Goal: Book appointment/travel/reservation

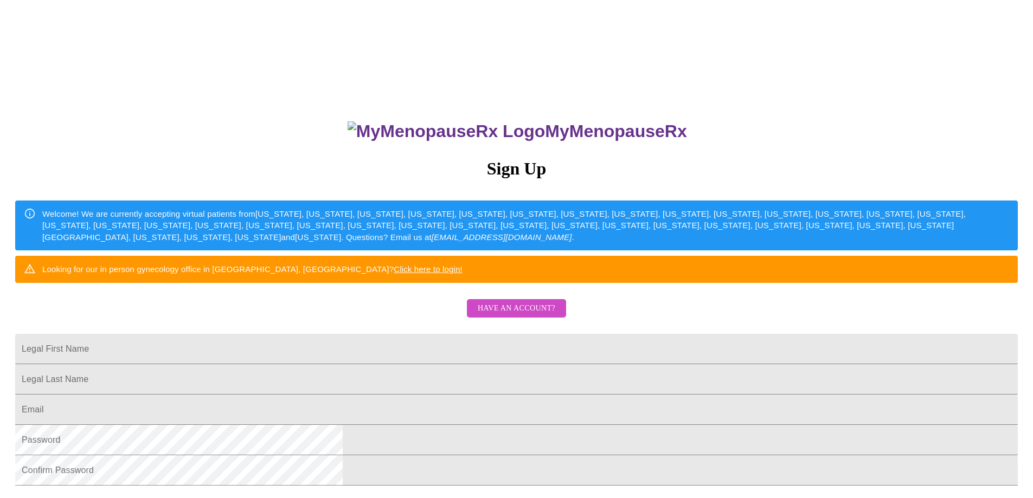
scroll to position [108, 0]
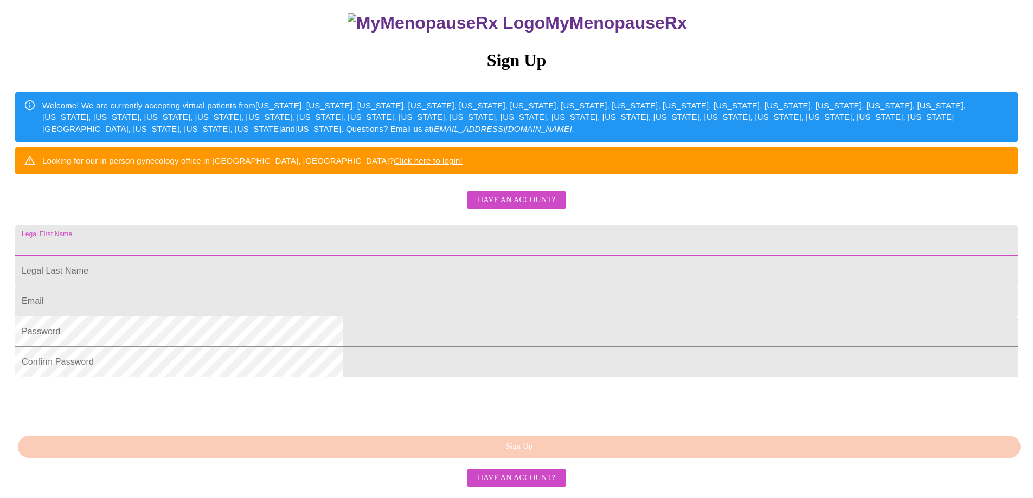
click at [509, 256] on input "Legal First Name" at bounding box center [516, 241] width 1003 height 30
type input "[PERSON_NAME]"
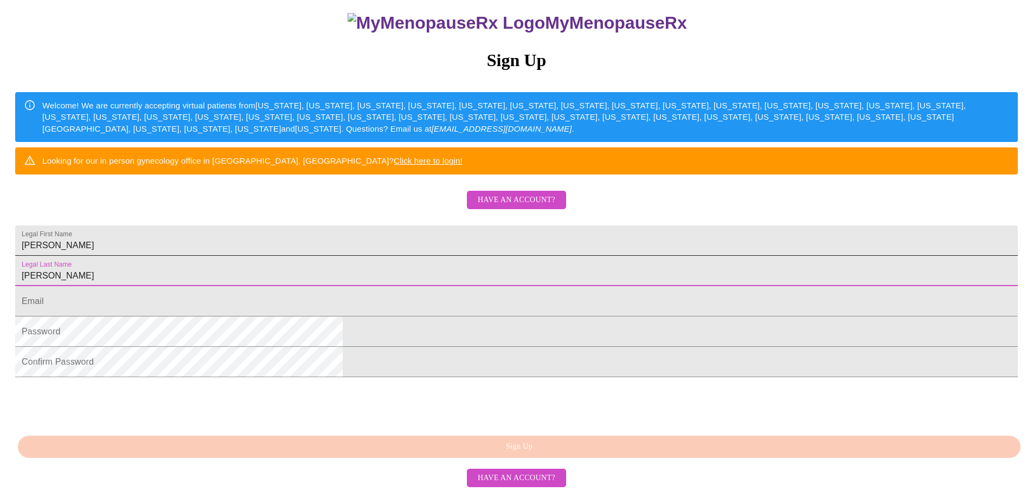
type input "[PERSON_NAME]"
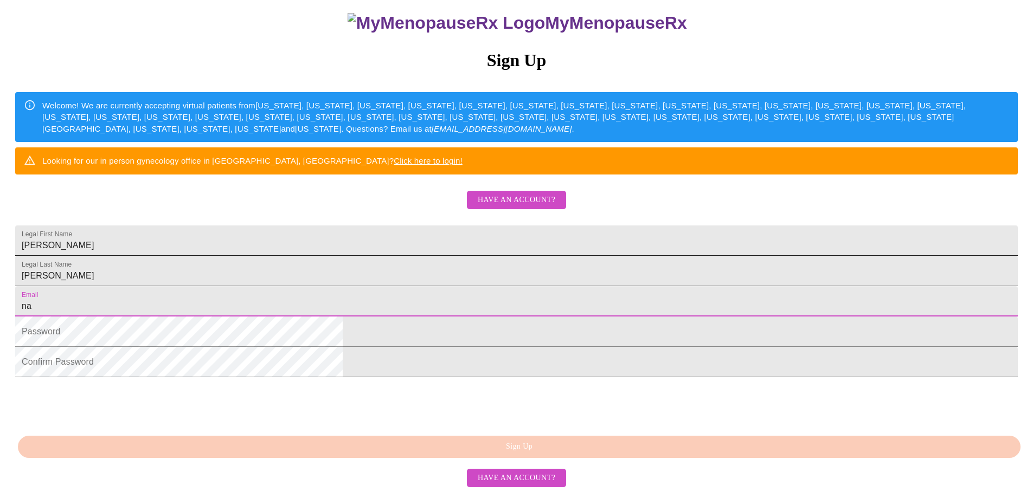
type input "n"
type input "[EMAIL_ADDRESS][DOMAIN_NAME]"
click at [776, 260] on div "MyMenopauseRx Sign Up Welcome! We are currently accepting virtual patients from…" at bounding box center [516, 195] width 1024 height 598
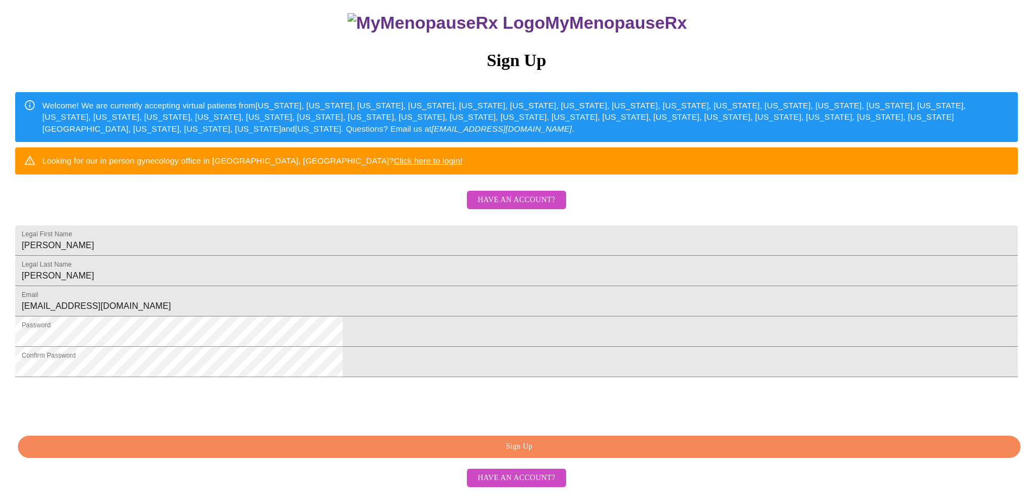
click at [530, 453] on span "Sign Up" at bounding box center [519, 447] width 978 height 14
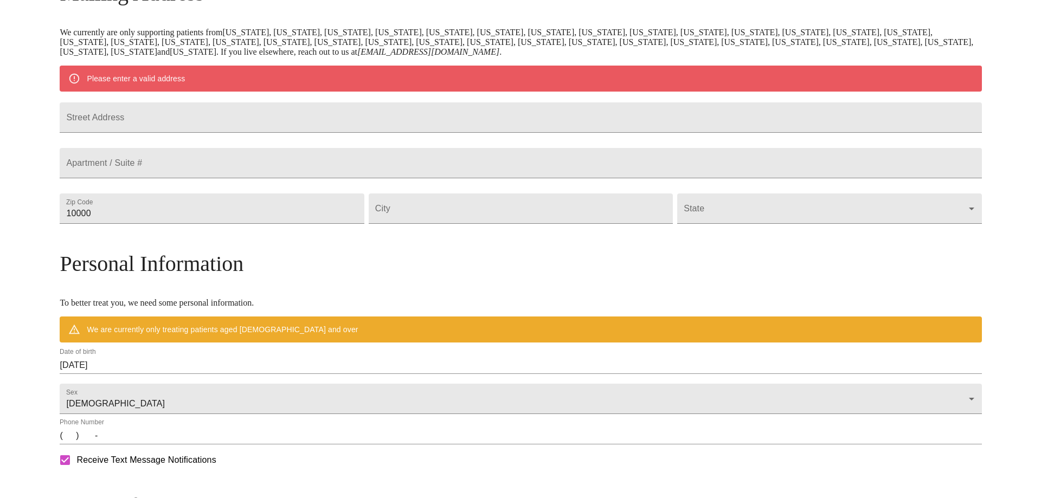
scroll to position [156, 0]
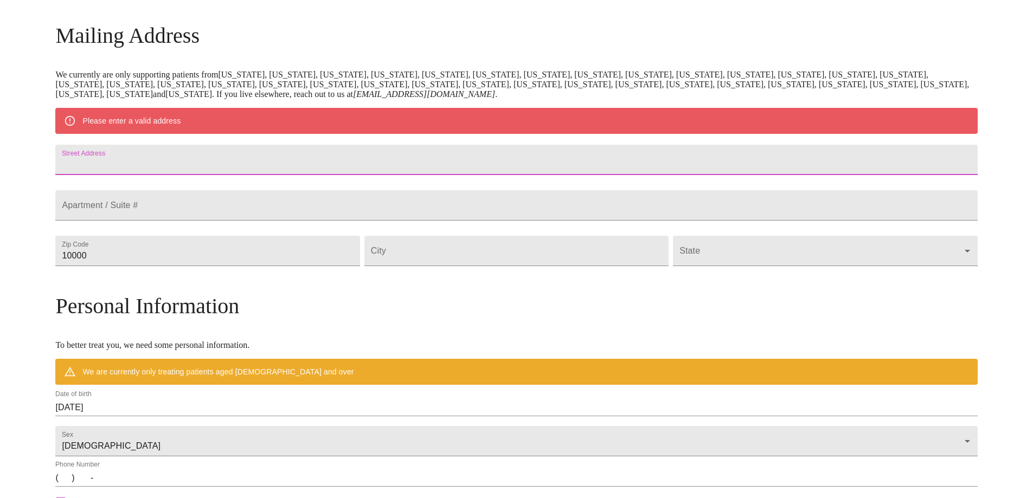
click at [354, 163] on input "Street Address" at bounding box center [516, 160] width 922 height 30
type input "109 [PERSON_NAME]"
drag, startPoint x: 245, startPoint y: 287, endPoint x: 140, endPoint y: 278, distance: 105.6
click at [140, 278] on div "MyMenopauseRx Welcome to MyMenopauseRx Since it's your first time here, you'll …" at bounding box center [516, 270] width 922 height 845
type input "75154"
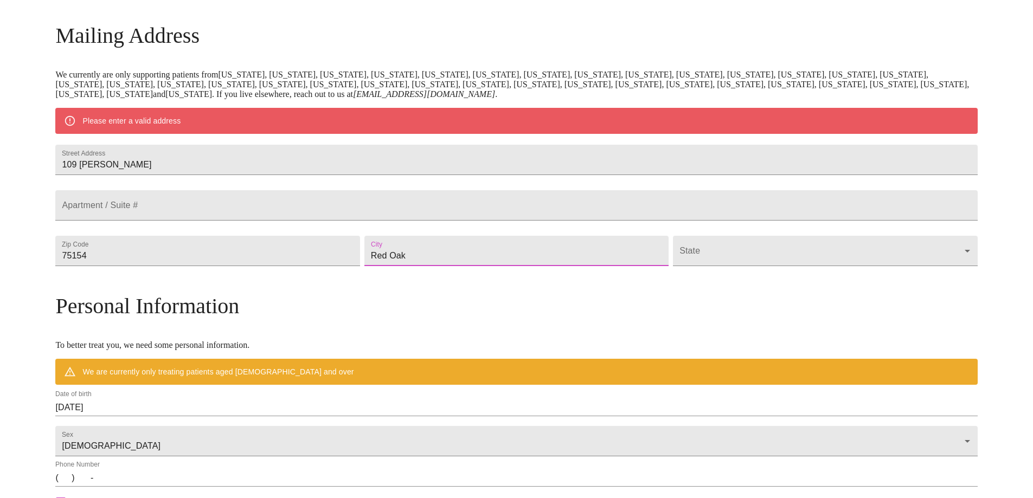
type input "Red Oak"
click at [769, 282] on body "MyMenopauseRx Welcome to MyMenopauseRx Since it's your first time here, you'll …" at bounding box center [516, 270] width 1024 height 845
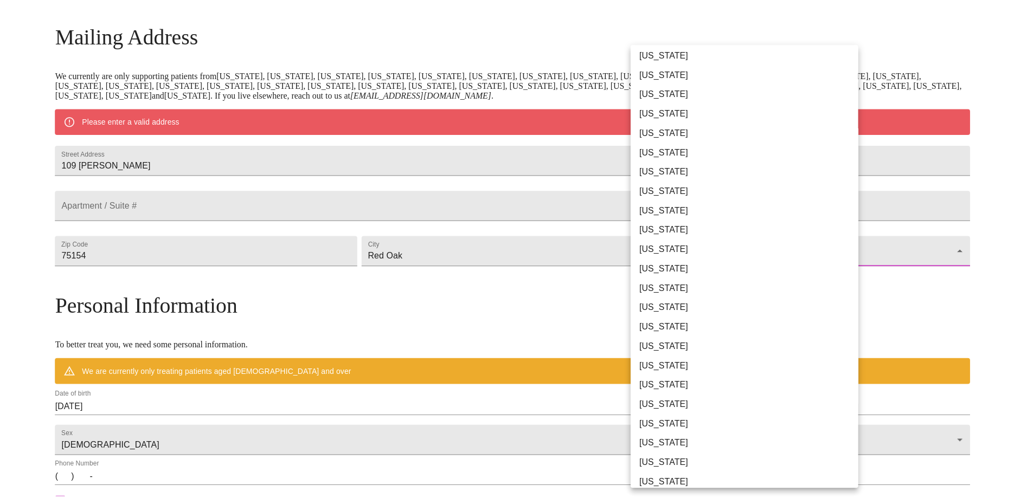
scroll to position [488, 0]
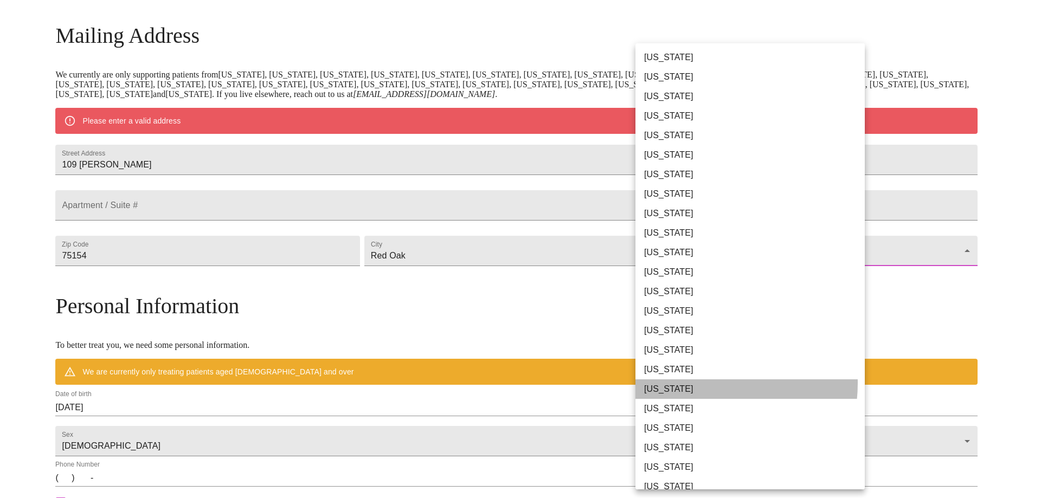
click at [692, 383] on li "[US_STATE]" at bounding box center [753, 390] width 237 height 20
type input "[US_STATE]"
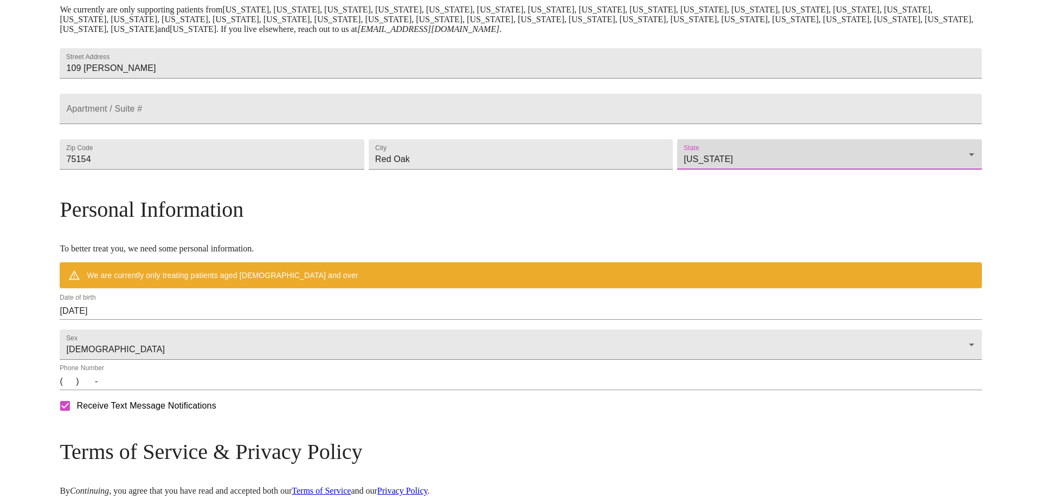
scroll to position [265, 0]
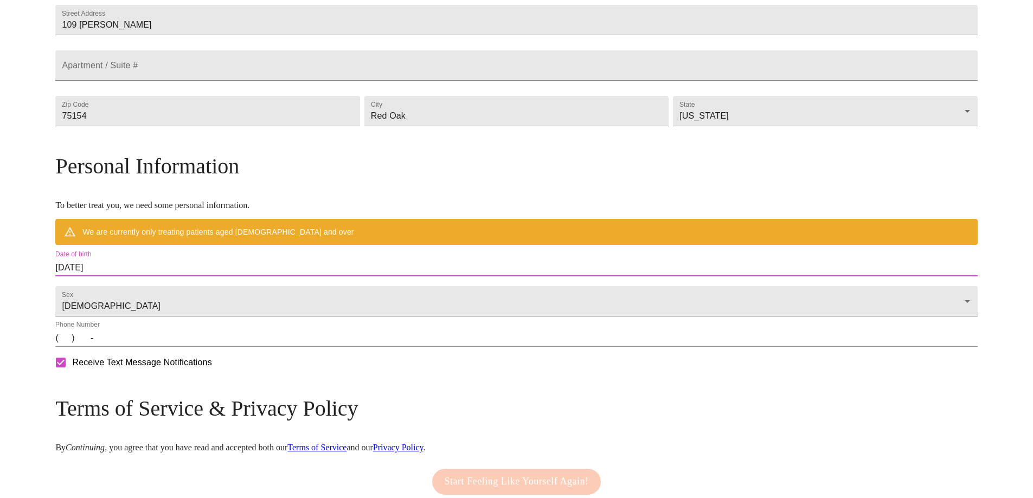
drag, startPoint x: 229, startPoint y: 291, endPoint x: 131, endPoint y: 285, distance: 98.3
click at [131, 285] on div "MyMenopauseRx Welcome to MyMenopauseRx Since it's your first time here, you'll …" at bounding box center [516, 147] width 922 height 814
click at [214, 301] on div "Sex [DEMOGRAPHIC_DATA] [DEMOGRAPHIC_DATA]" at bounding box center [516, 299] width 926 height 40
click at [220, 277] on input "[DATE]" at bounding box center [516, 267] width 922 height 17
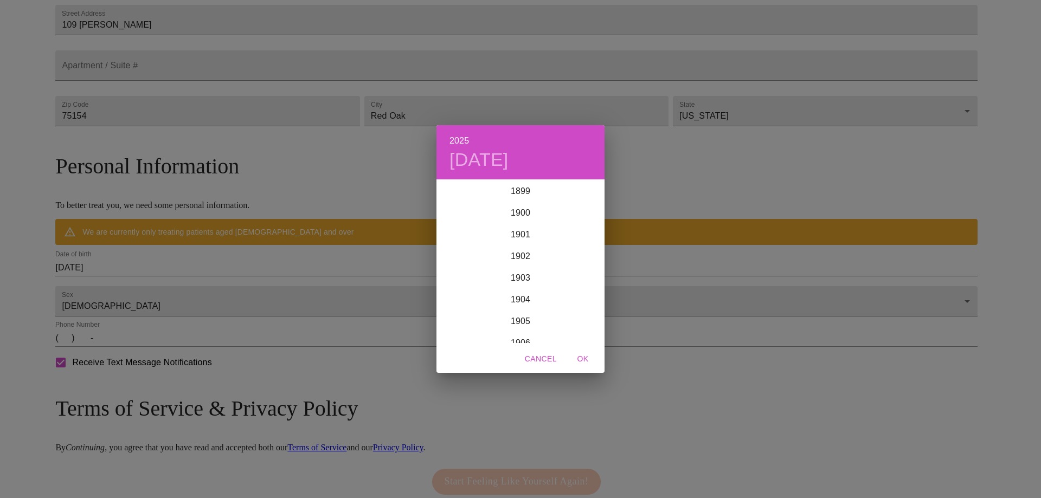
scroll to position [2668, 0]
click at [553, 361] on span "Cancel" at bounding box center [541, 359] width 32 height 14
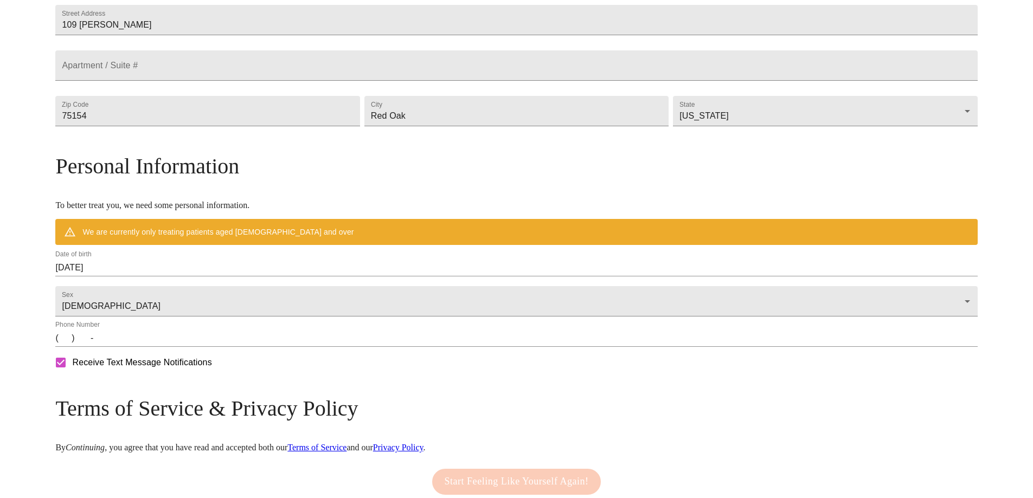
click at [261, 277] on div "Date of birth [DEMOGRAPHIC_DATA]" at bounding box center [516, 264] width 922 height 26
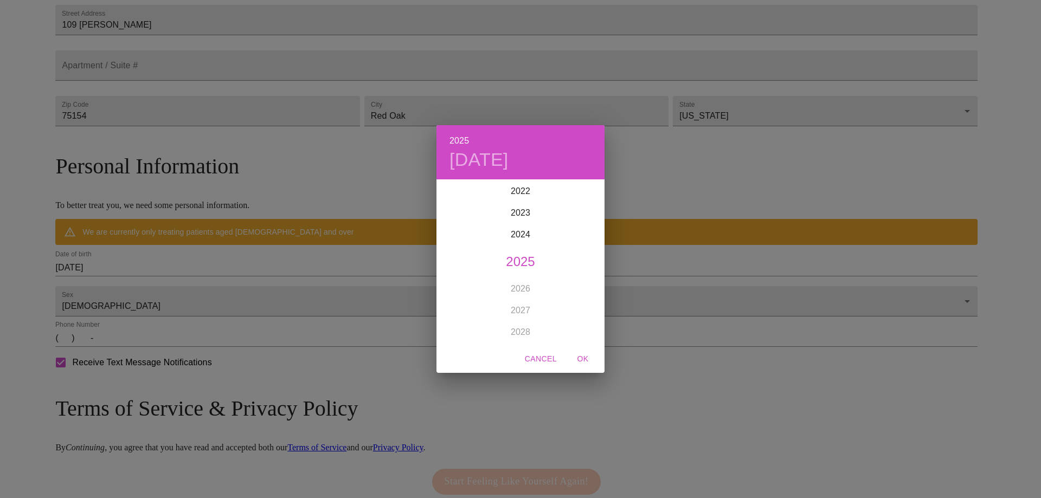
click at [256, 294] on div "2025 [DATE] 1900 1901 1902 1903 1904 1905 1906 1907 1908 1909 1910 1911 1912 19…" at bounding box center [520, 249] width 1041 height 498
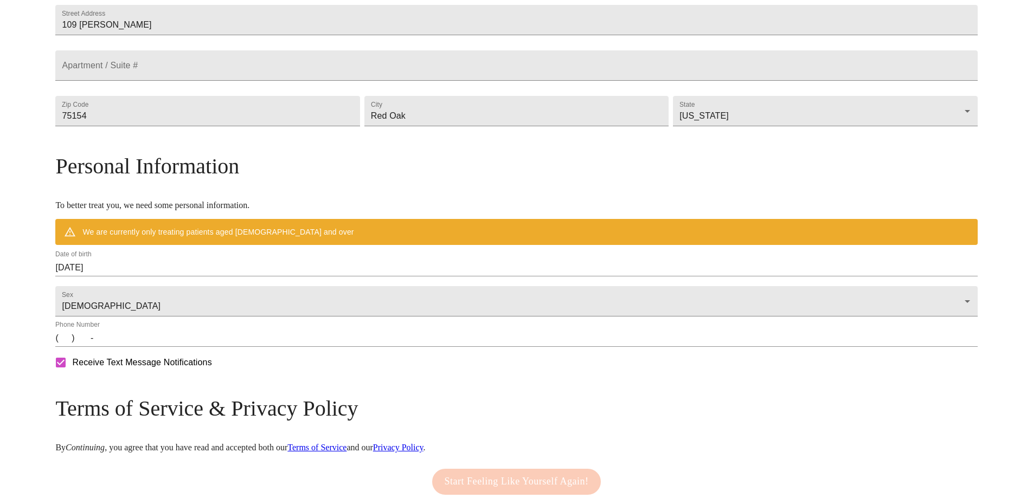
click at [215, 277] on input "[DATE]" at bounding box center [516, 267] width 922 height 17
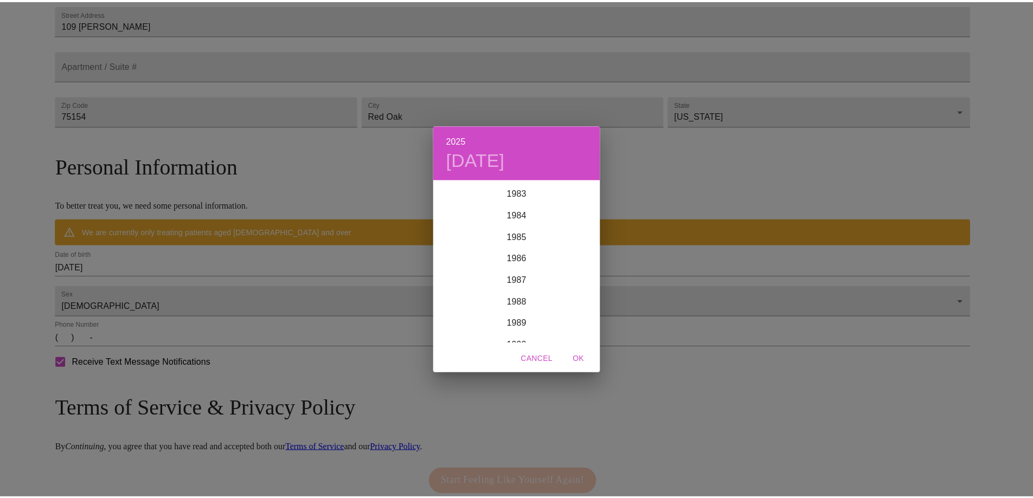
scroll to position [1800, 0]
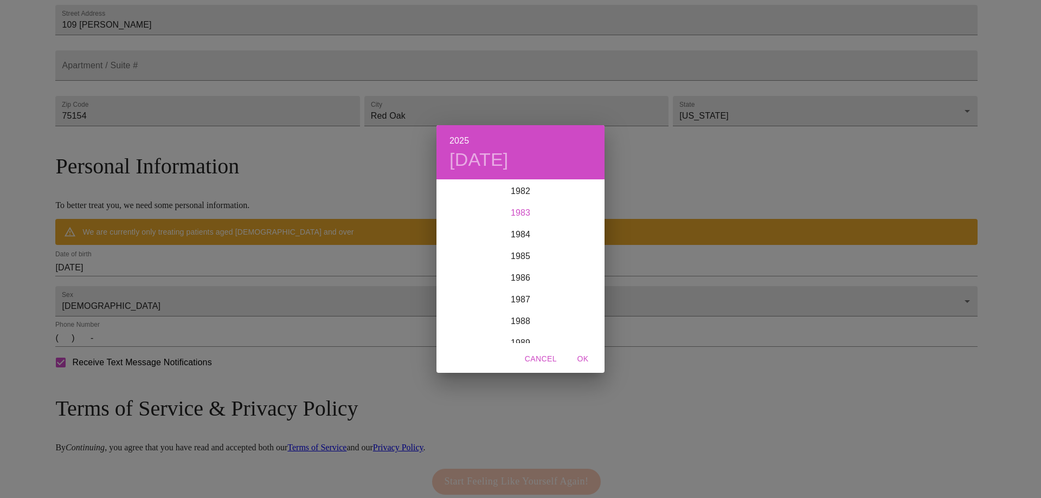
click at [527, 215] on div "1983" at bounding box center [520, 213] width 168 height 22
click at [468, 277] on div "[DATE]" at bounding box center [464, 282] width 56 height 41
click at [456, 274] on p "10" at bounding box center [455, 276] width 9 height 11
click at [585, 355] on span "OK" at bounding box center [583, 359] width 26 height 14
type input "[DATE]"
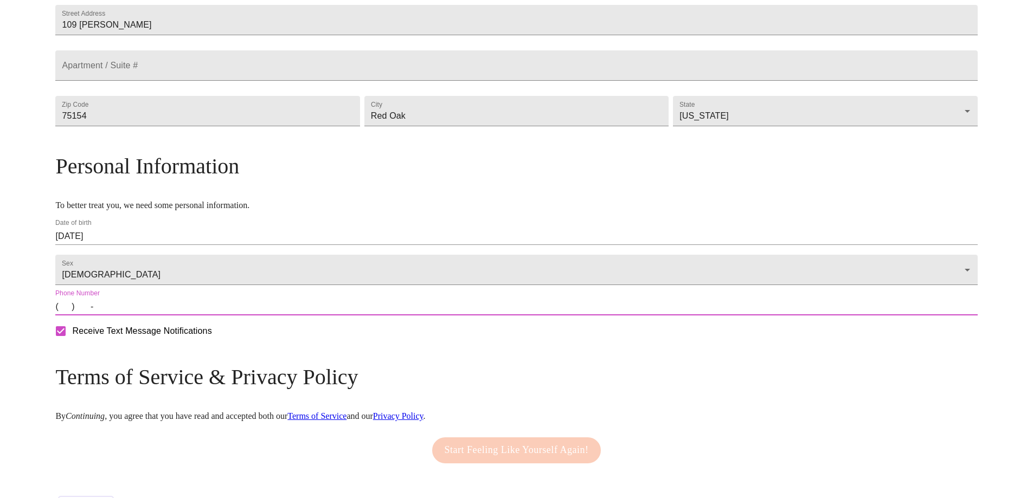
click at [179, 316] on input "(   )    -" at bounding box center [516, 306] width 922 height 17
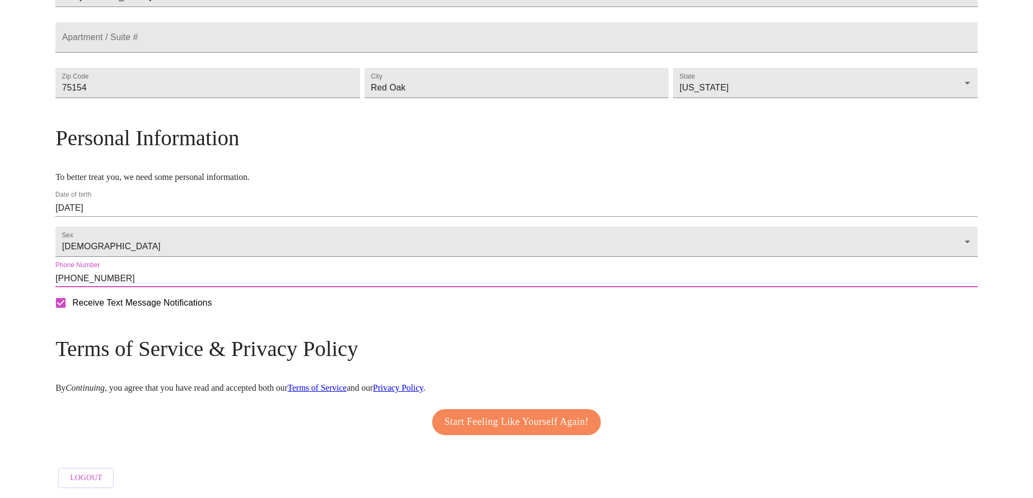
type input "[PHONE_NUMBER]"
click at [498, 414] on span "Start Feeling Like Yourself Again!" at bounding box center [517, 422] width 144 height 17
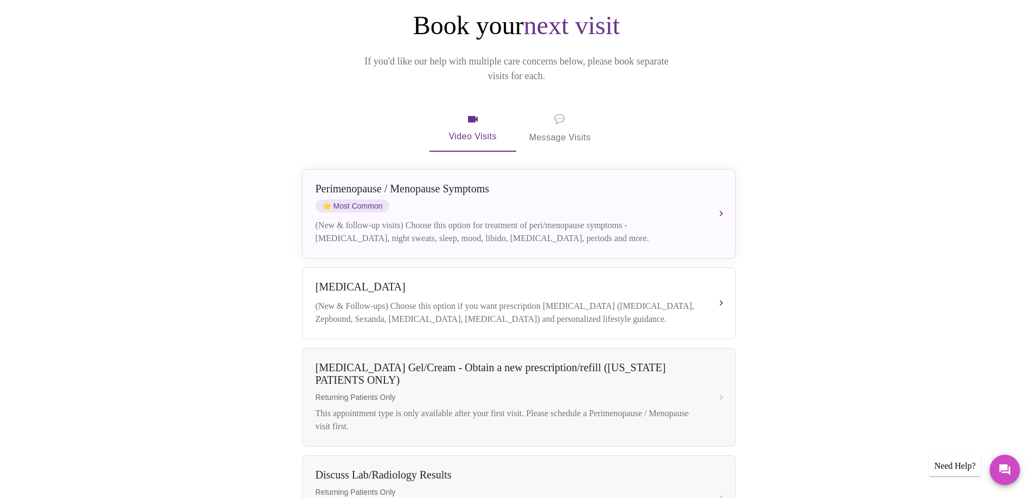
scroll to position [163, 0]
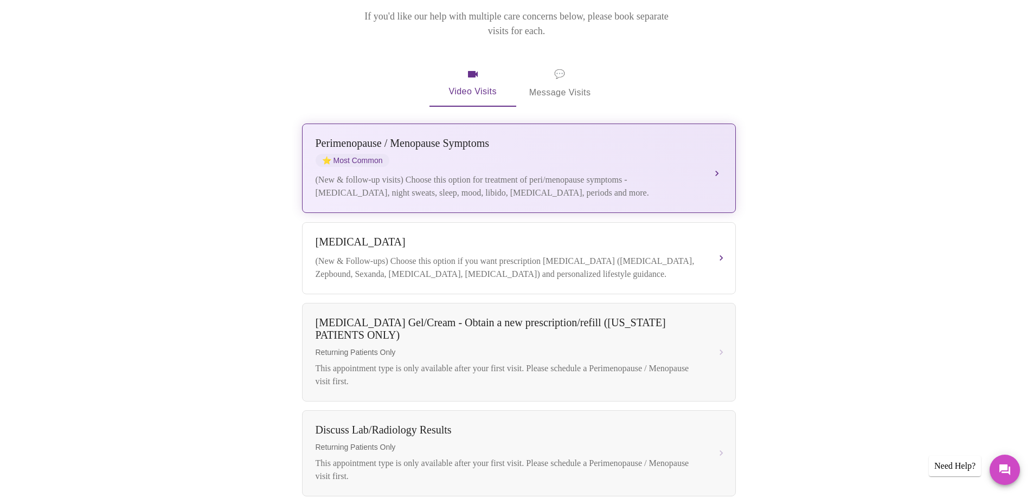
click at [555, 174] on div "(New & follow-up visits) Choose this option for treatment of peri/menopause sym…" at bounding box center [508, 187] width 385 height 26
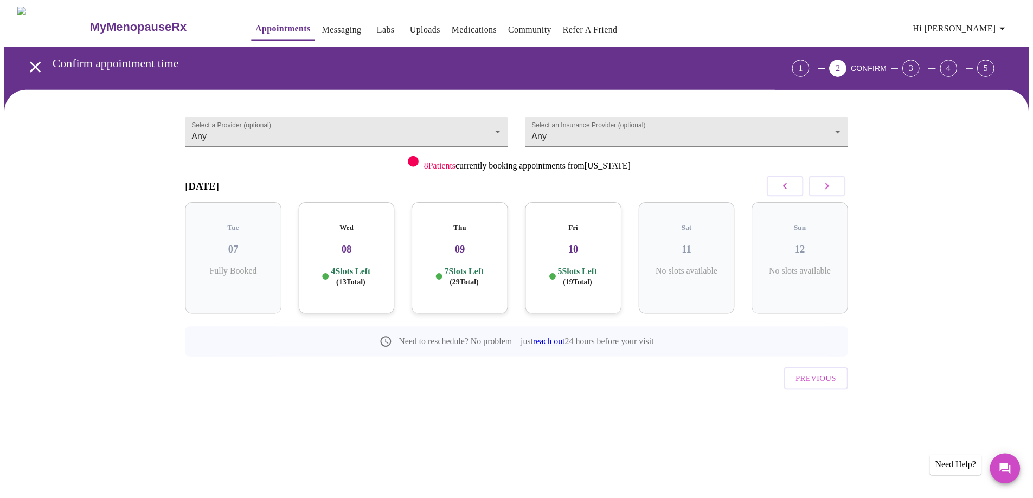
scroll to position [319, 0]
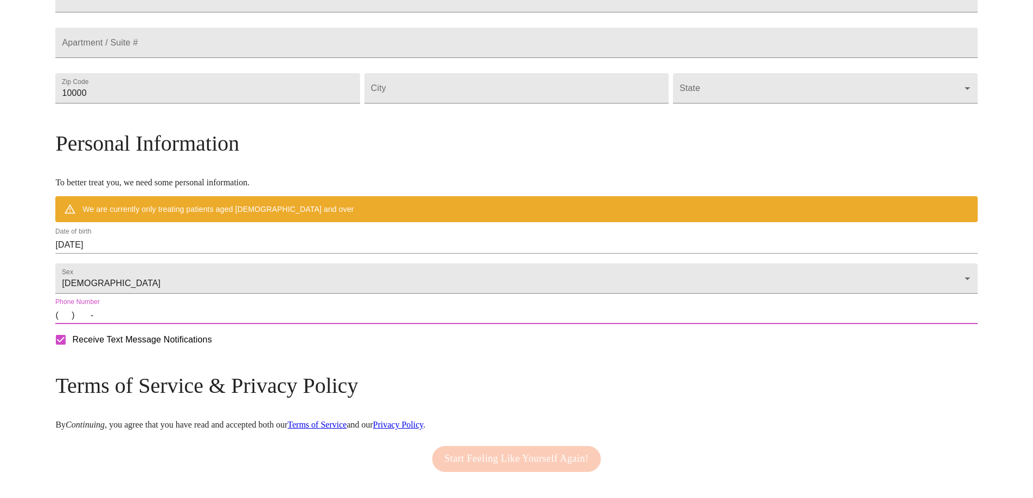
click at [171, 324] on input "(   )    -" at bounding box center [516, 315] width 922 height 17
type input "[PHONE_NUMBER]"
click at [418, 409] on div "Mailing Address We currently are only supporting patients from [US_STATE], [US_…" at bounding box center [516, 195] width 922 height 671
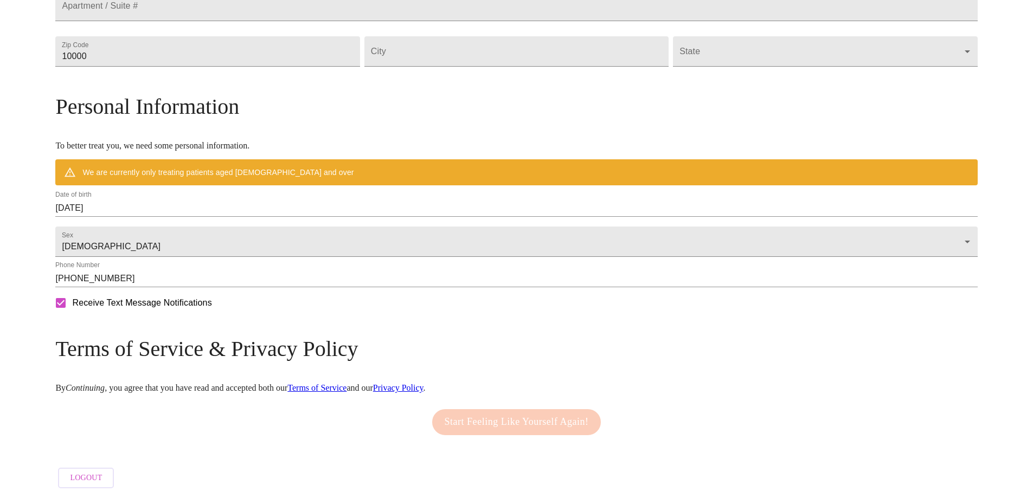
click at [519, 407] on div "Start Feeling Like Yourself Again!" at bounding box center [516, 422] width 175 height 37
click at [525, 421] on div "Start Feeling Like Yourself Again!" at bounding box center [516, 422] width 175 height 37
click at [304, 432] on div "Start Feeling Like Yourself Again!" at bounding box center [516, 422] width 922 height 37
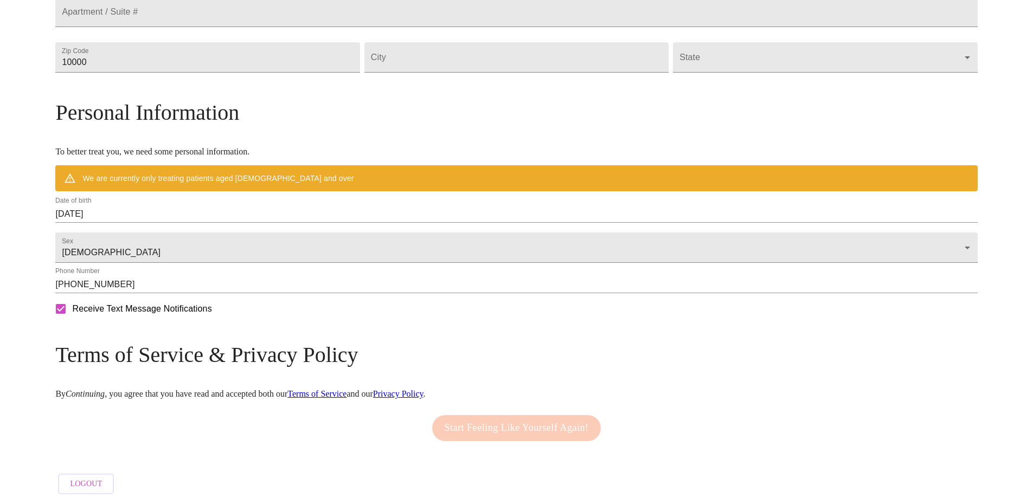
scroll to position [332, 0]
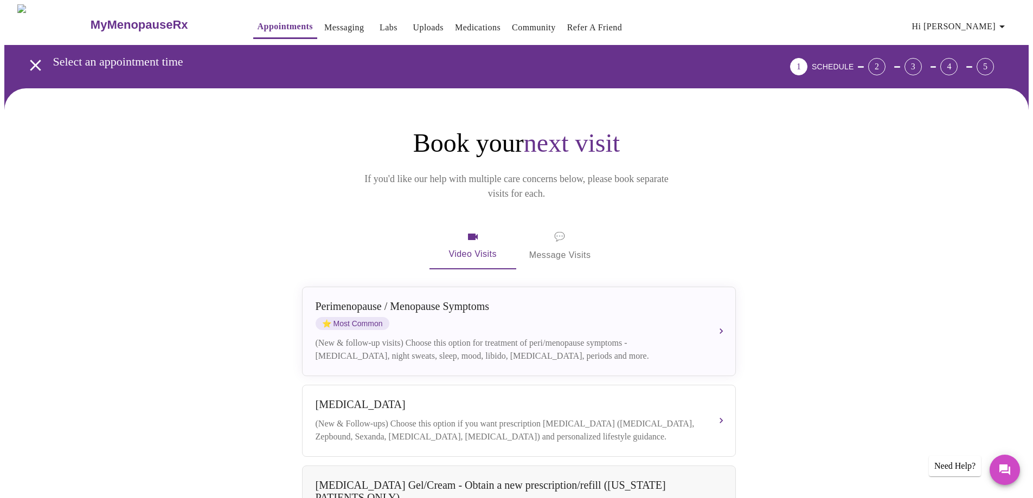
click at [560, 229] on span "💬 Message Visits" at bounding box center [560, 246] width 62 height 34
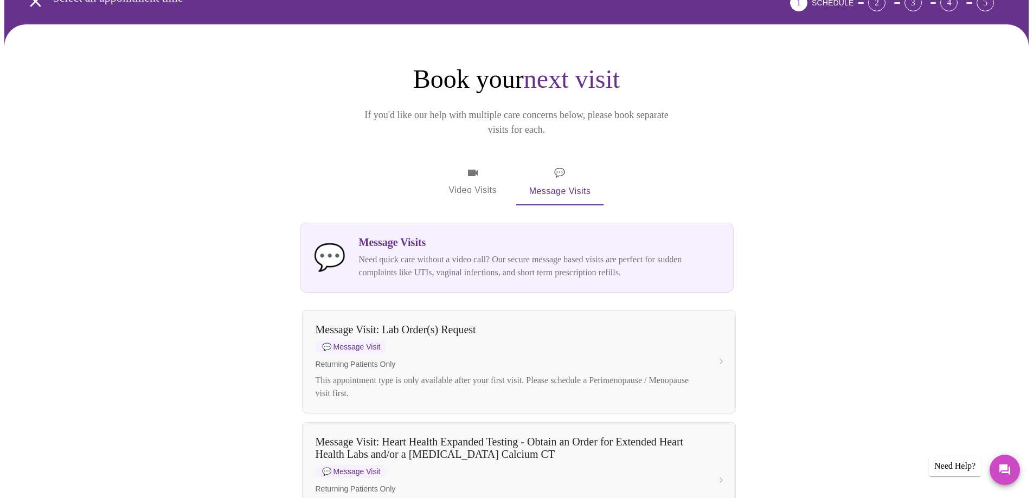
scroll to position [54, 0]
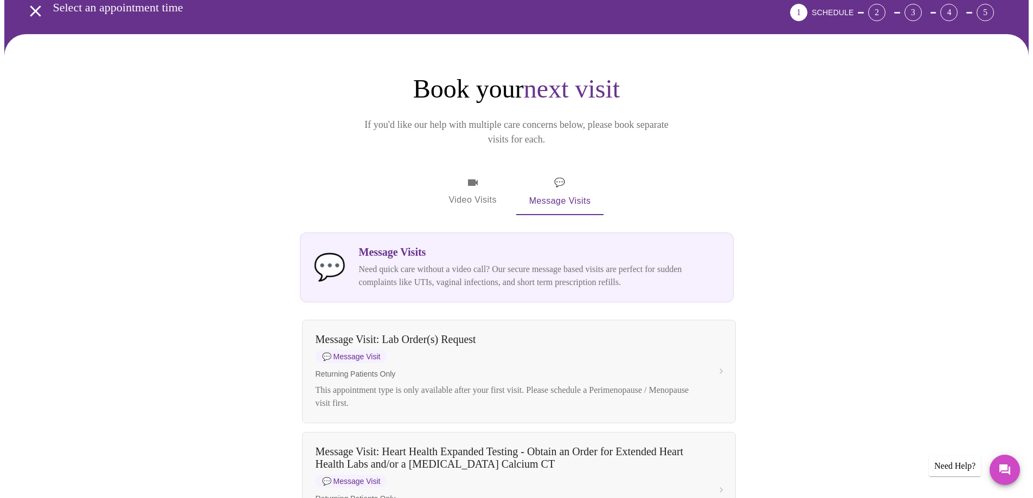
click at [466, 176] on icon "button" at bounding box center [472, 182] width 13 height 13
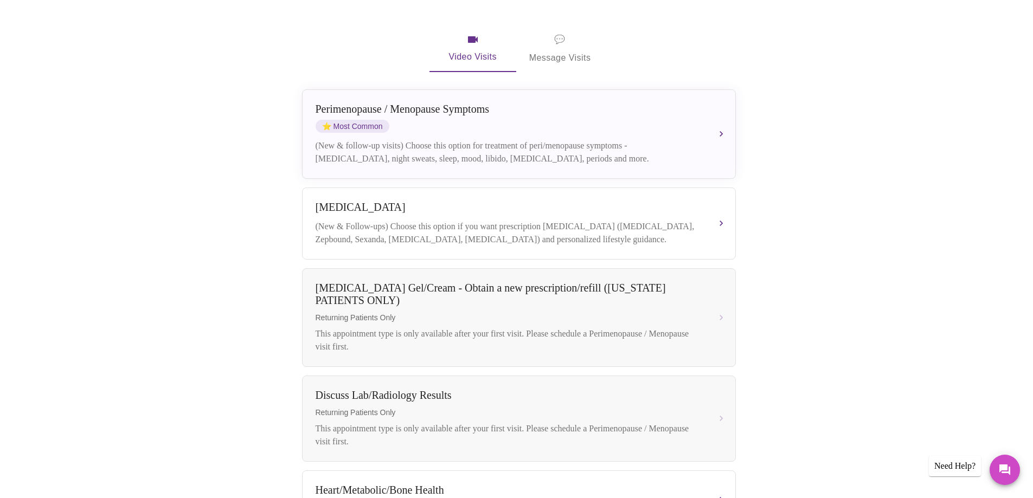
scroll to position [217, 0]
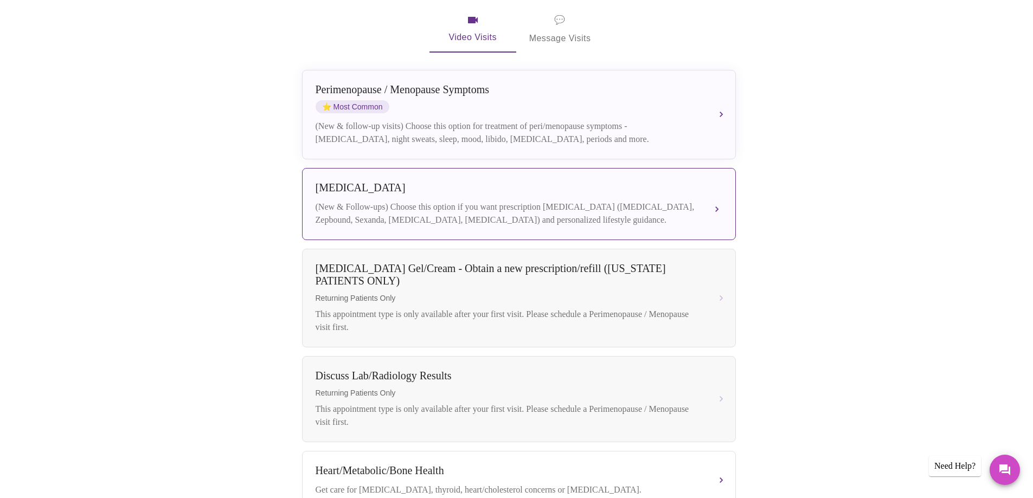
click at [634, 210] on div "(New & Follow-ups) Choose this option if you want prescription [MEDICAL_DATA] (…" at bounding box center [508, 214] width 385 height 26
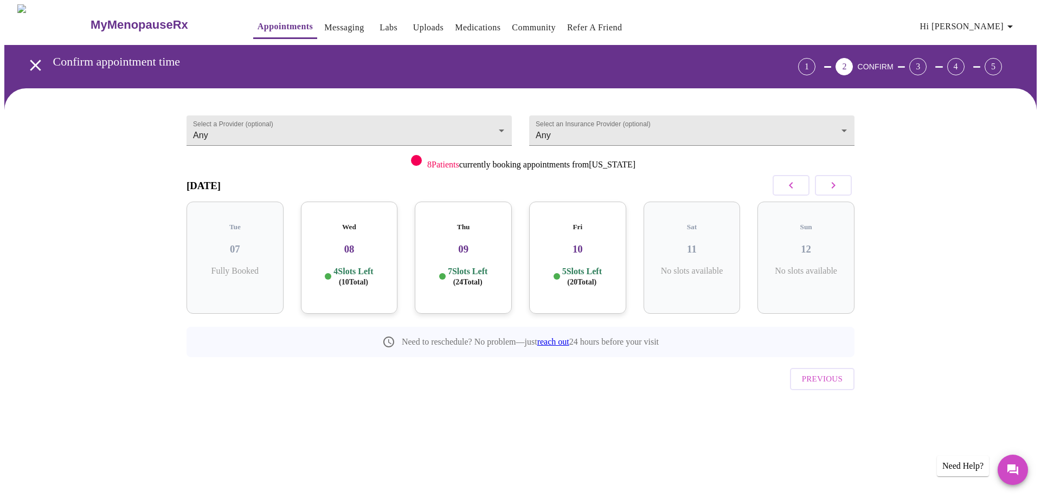
click at [335, 252] on div "Wed 08 4 Slots Left ( 10 Total)" at bounding box center [349, 258] width 97 height 112
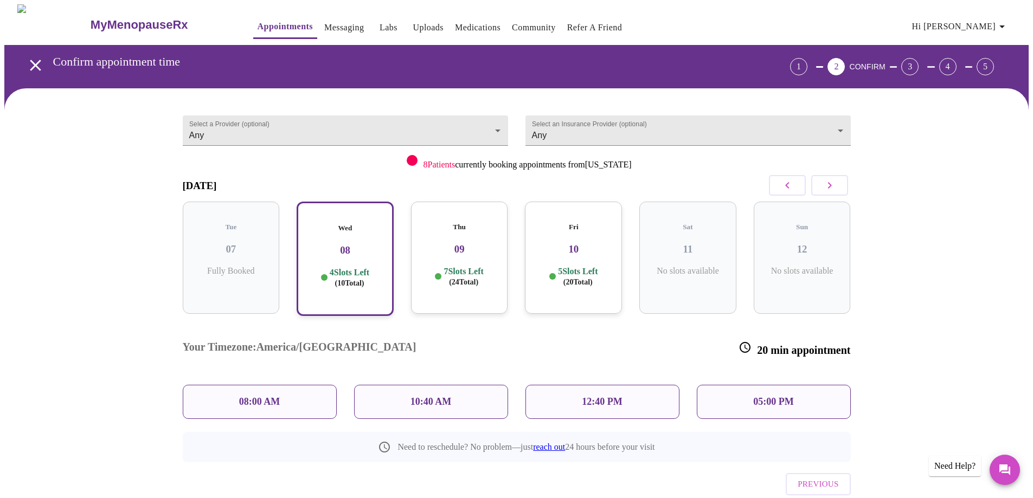
click at [267, 396] on p "08:00 AM" at bounding box center [259, 401] width 41 height 11
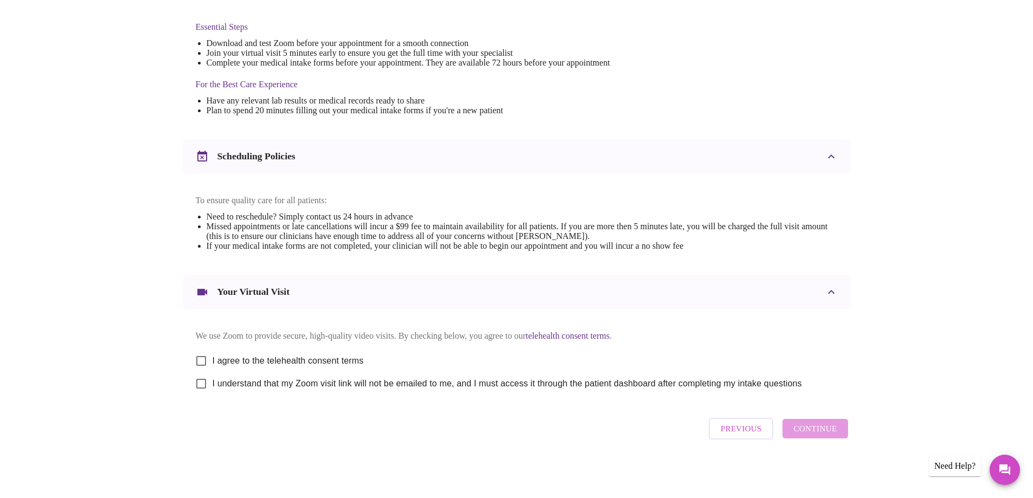
scroll to position [288, 0]
click at [204, 352] on input "I agree to the telehealth consent terms" at bounding box center [201, 361] width 23 height 23
checkbox input "true"
click at [204, 384] on input "I understand that my Zoom visit link will not be emailed to me, and I must acce…" at bounding box center [201, 384] width 23 height 23
checkbox input "true"
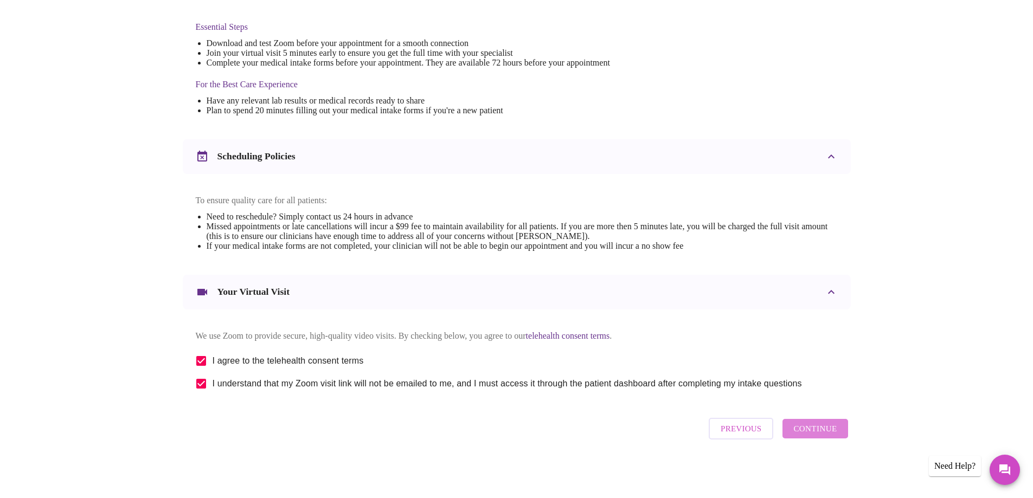
click at [836, 436] on span "Continue" at bounding box center [814, 429] width 43 height 14
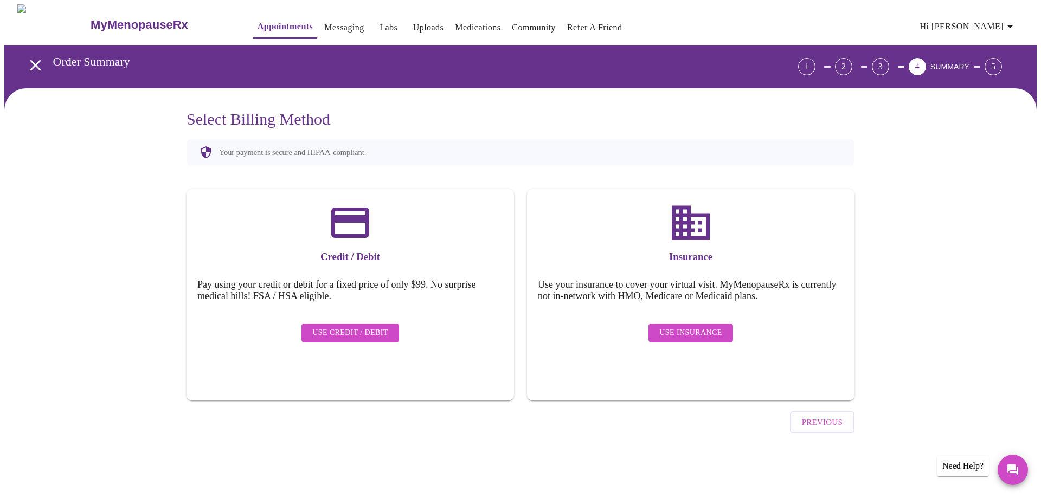
click at [696, 326] on span "Use Insurance" at bounding box center [690, 333] width 62 height 14
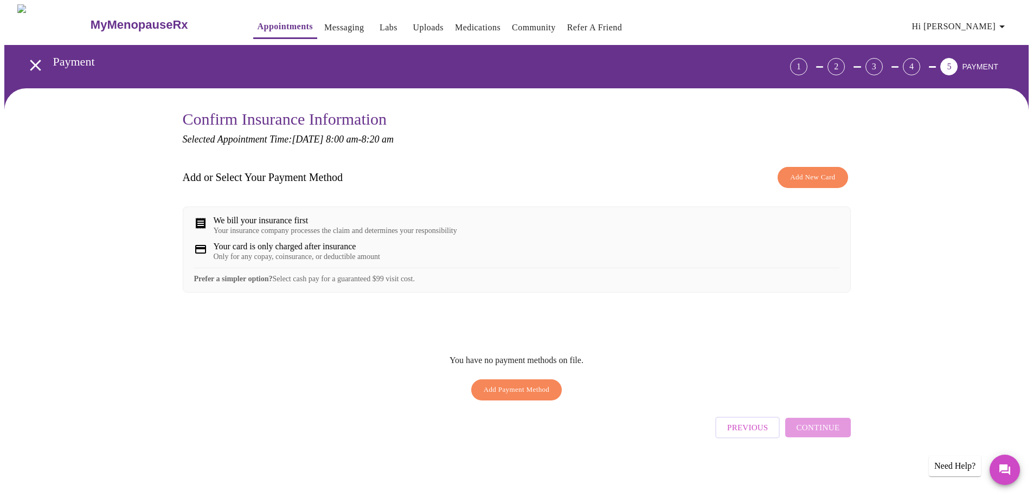
click at [320, 216] on div "We bill your insurance first" at bounding box center [335, 221] width 243 height 10
click at [309, 235] on div "Your insurance company processes the claim and determines your responsibility" at bounding box center [335, 231] width 243 height 9
click at [803, 178] on span "Add New Card" at bounding box center [812, 177] width 45 height 12
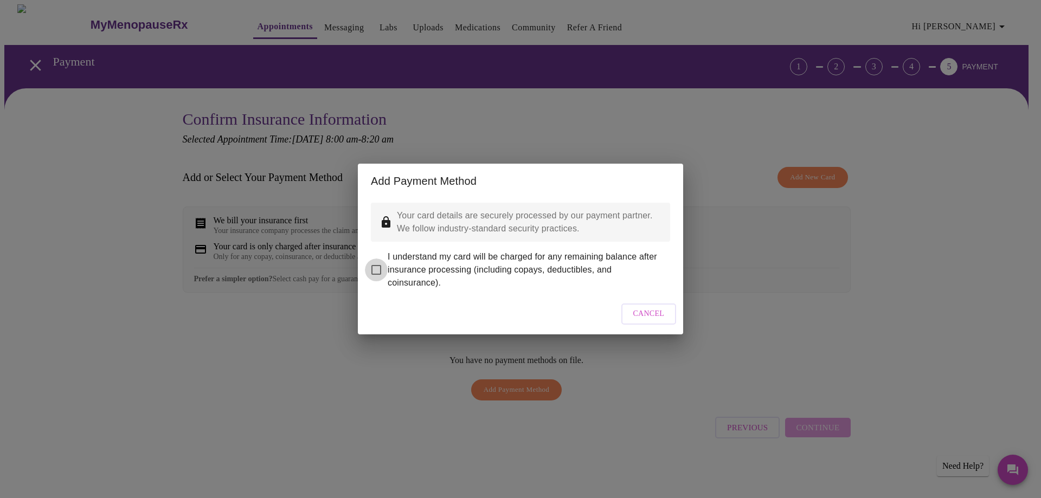
click at [373, 263] on input "I understand my card will be charged for any remaining balance after insurance …" at bounding box center [376, 270] width 23 height 23
checkbox input "true"
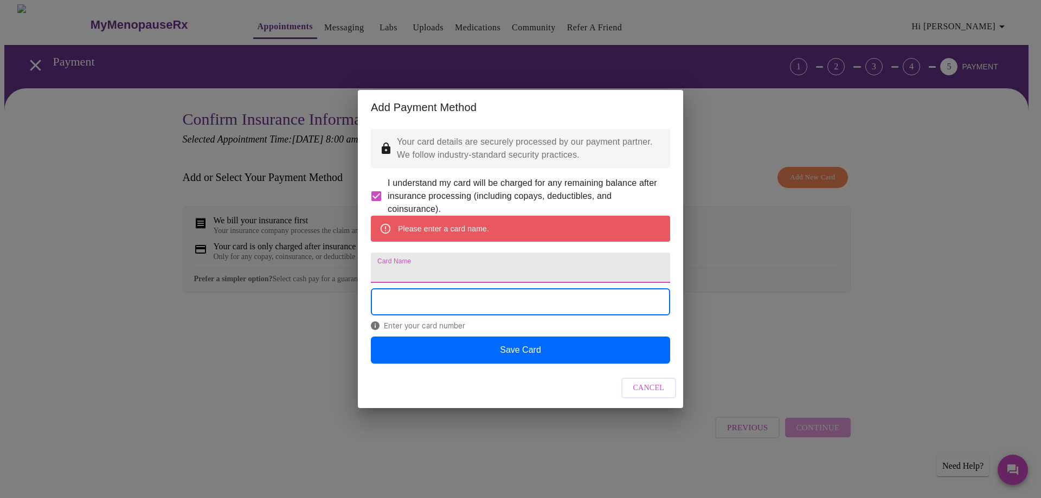
click at [407, 267] on input "Card Name" at bounding box center [520, 268] width 299 height 30
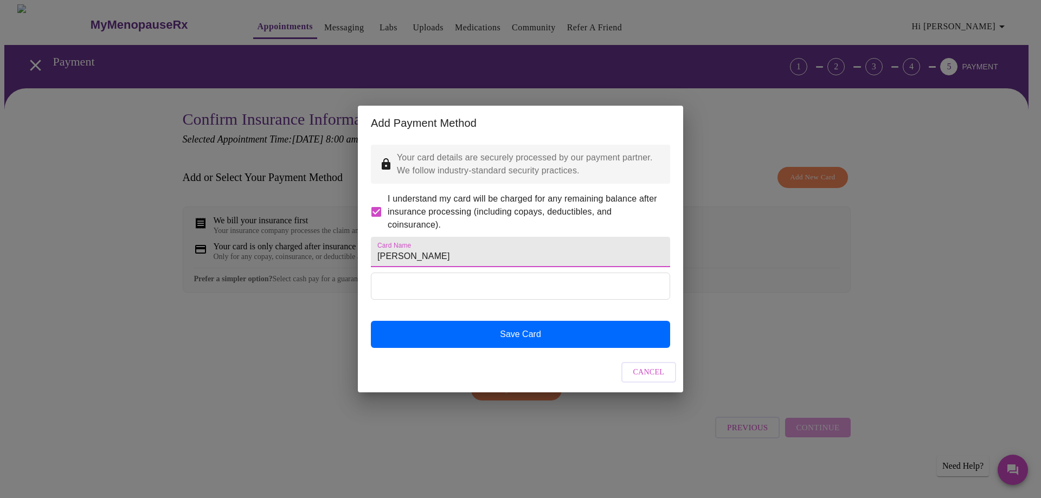
type input "[PERSON_NAME]"
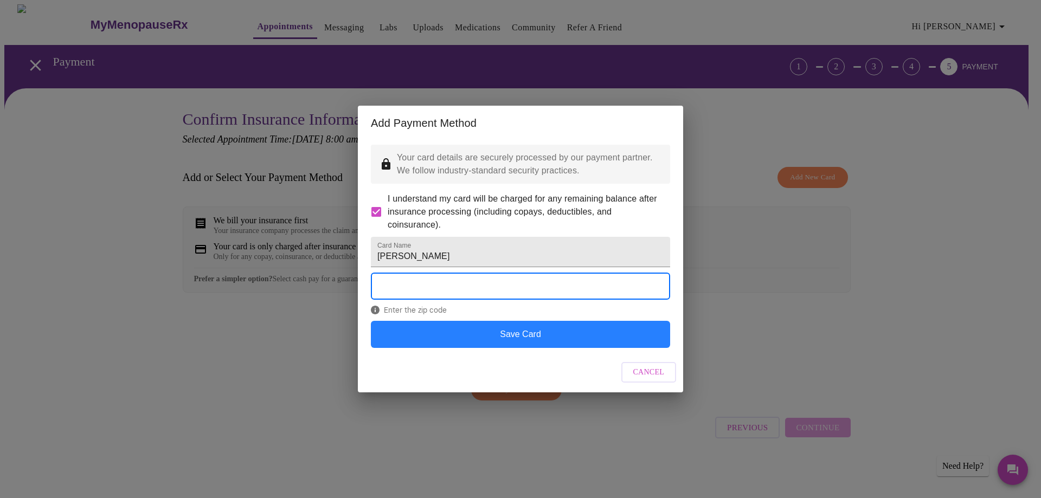
click at [520, 348] on button "Save Card" at bounding box center [520, 334] width 299 height 27
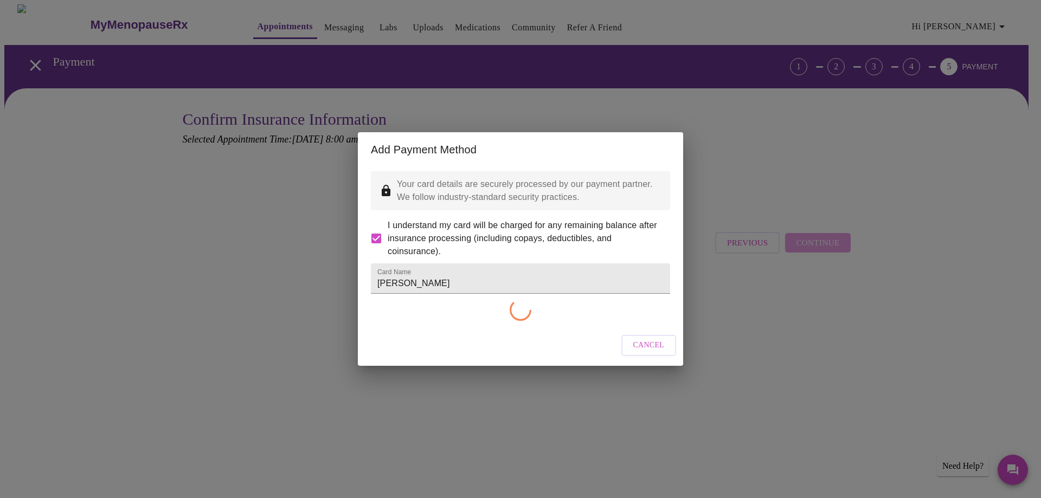
checkbox input "false"
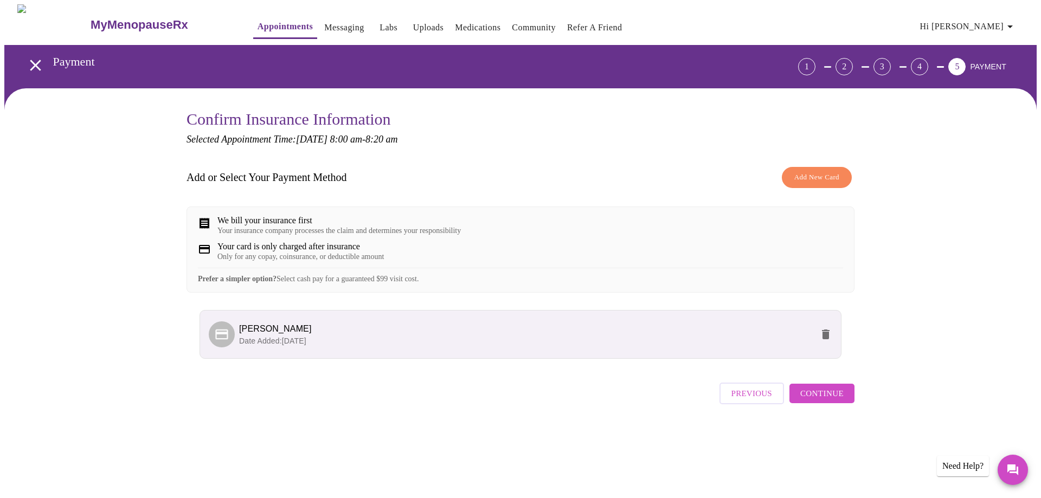
click at [831, 401] on span "Continue" at bounding box center [821, 394] width 43 height 14
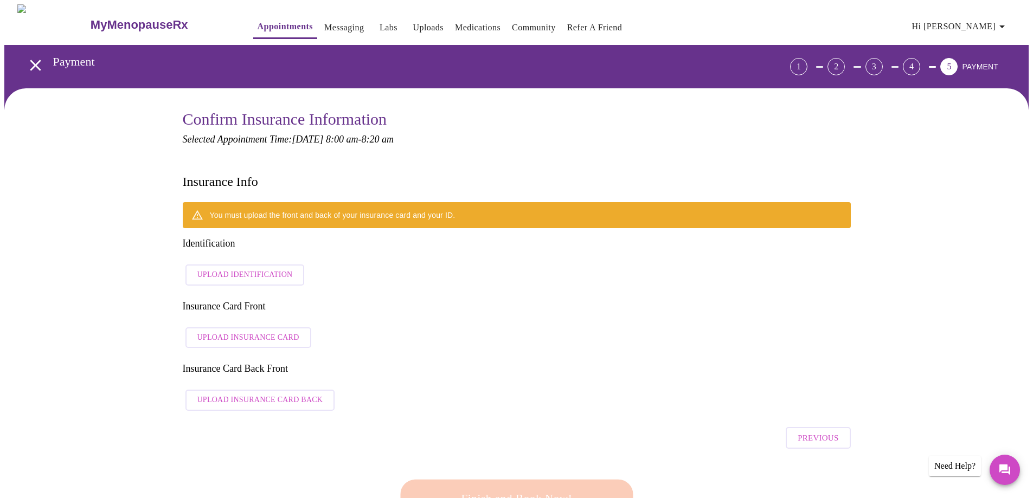
click at [275, 268] on span "Upload Identification" at bounding box center [244, 275] width 95 height 14
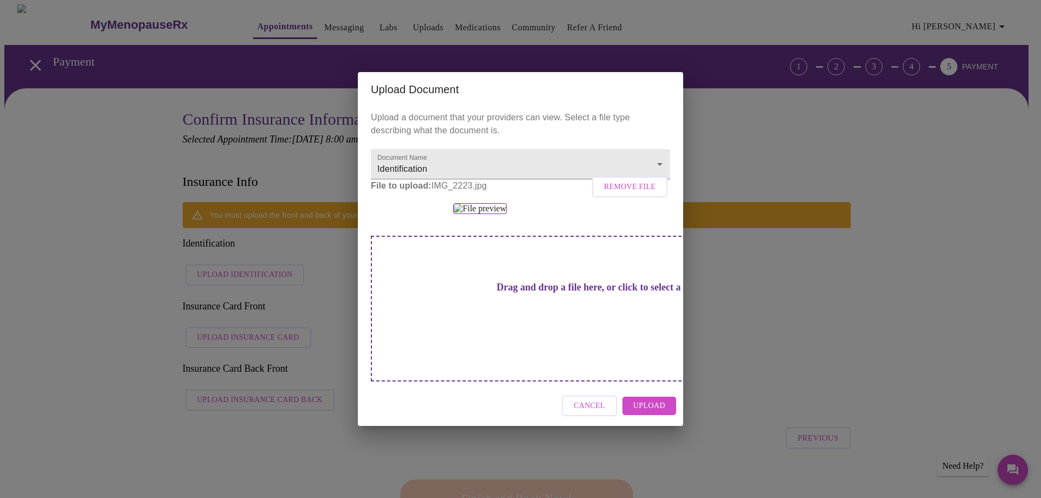
scroll to position [43, 0]
click at [656, 413] on span "Upload" at bounding box center [649, 407] width 32 height 14
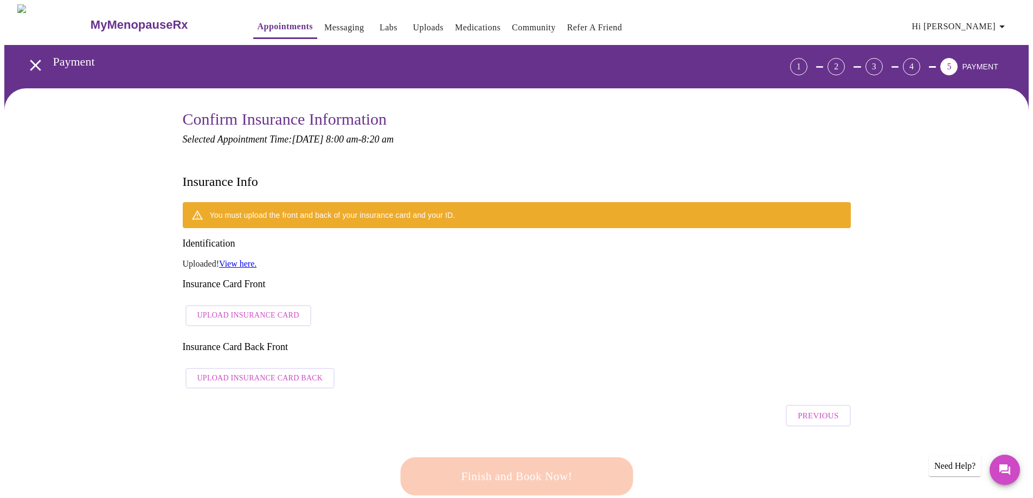
click at [264, 309] on span "Upload Insurance Card" at bounding box center [248, 316] width 102 height 14
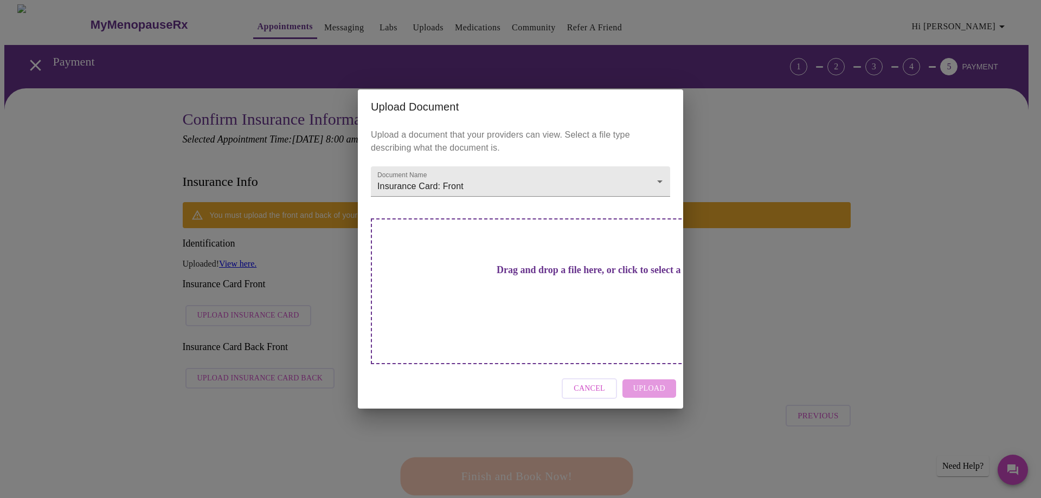
click at [540, 276] on h3 "Drag and drop a file here, or click to select a file" at bounding box center [596, 270] width 299 height 11
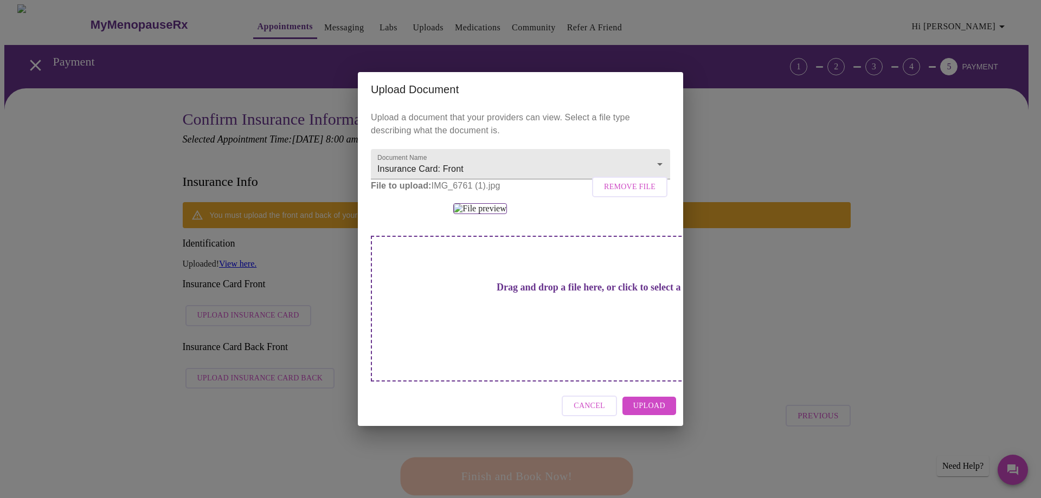
scroll to position [43, 0]
click at [587, 382] on div "Drag and drop a file here, or click to select a file" at bounding box center [596, 309] width 451 height 146
click at [647, 413] on span "Upload" at bounding box center [649, 407] width 32 height 14
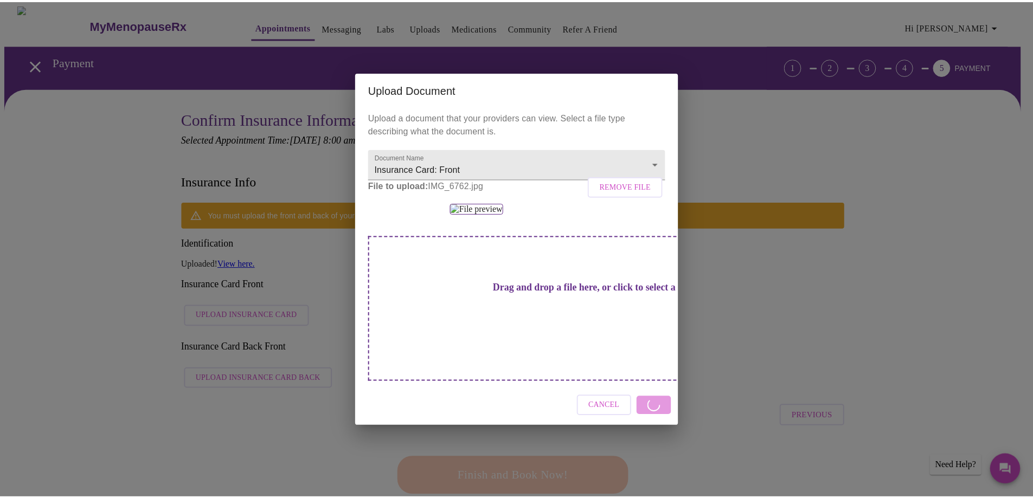
scroll to position [0, 0]
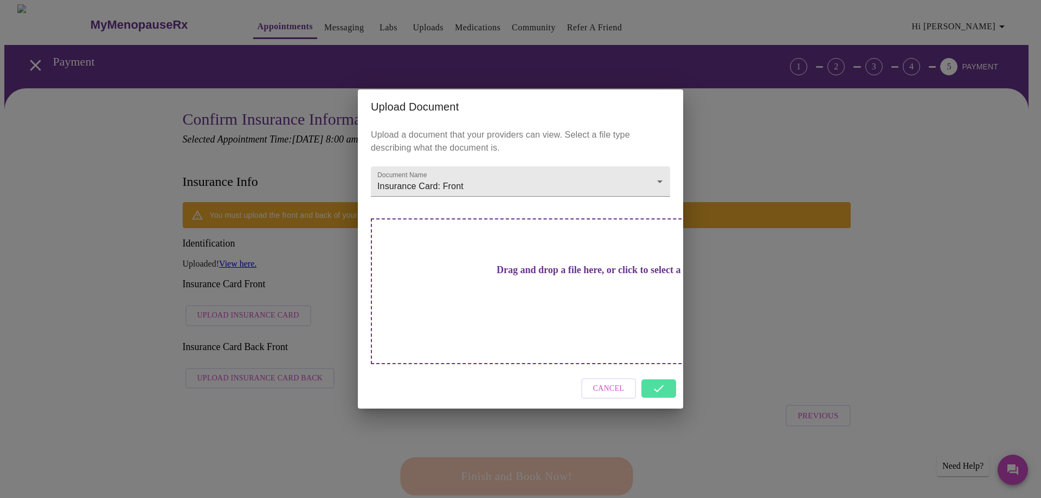
click at [455, 266] on div "Drag and drop a file here, or click to select a file" at bounding box center [596, 292] width 451 height 146
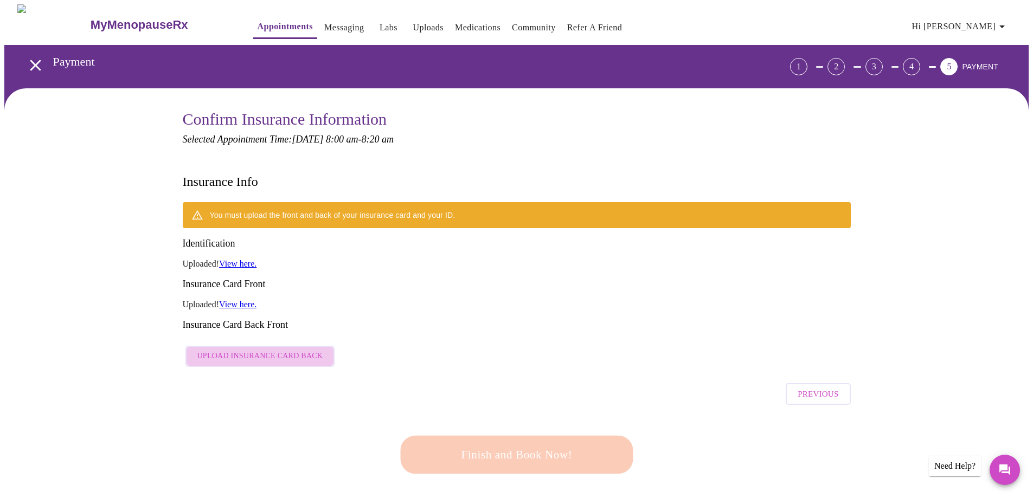
click at [261, 350] on span "Upload Insurance Card Back" at bounding box center [260, 357] width 126 height 14
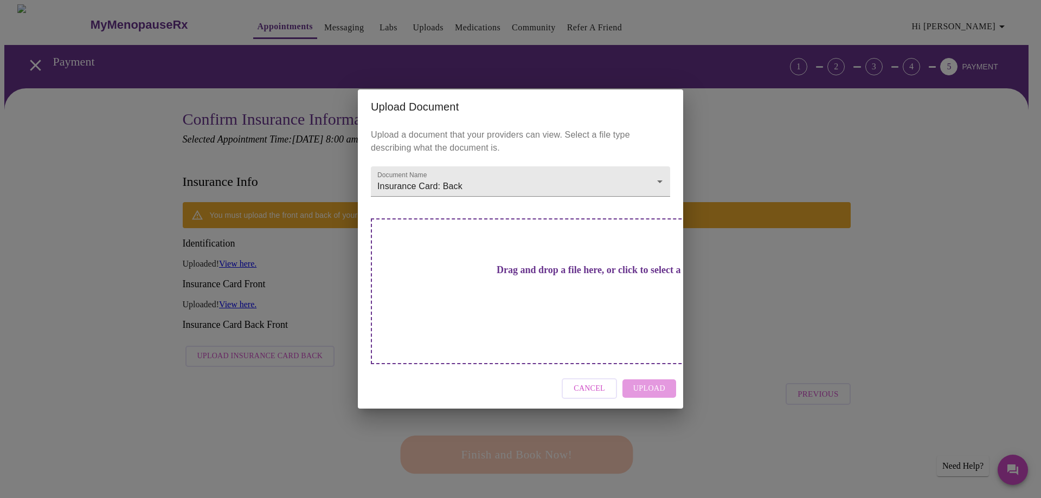
click at [544, 302] on div "Drag and drop a file here, or click to select a file" at bounding box center [596, 292] width 451 height 146
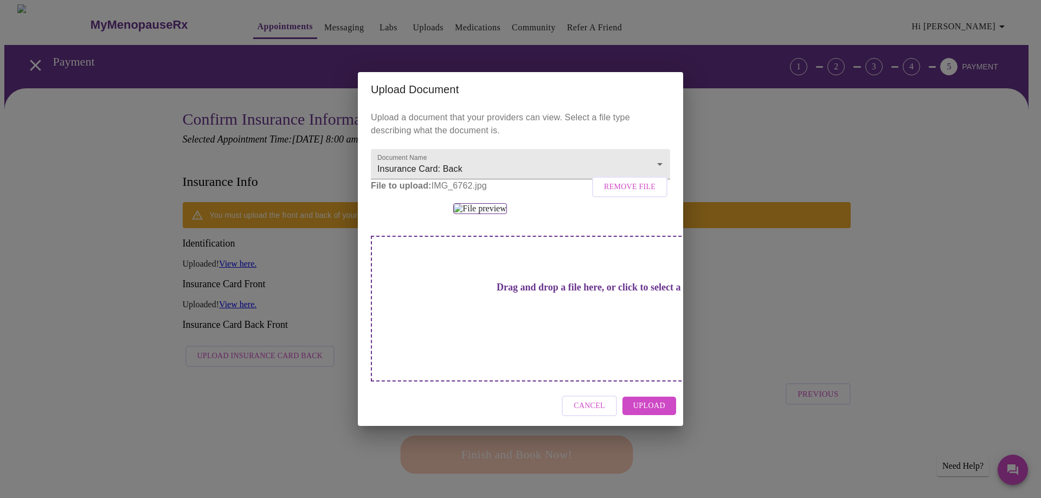
click at [655, 413] on span "Upload" at bounding box center [649, 407] width 32 height 14
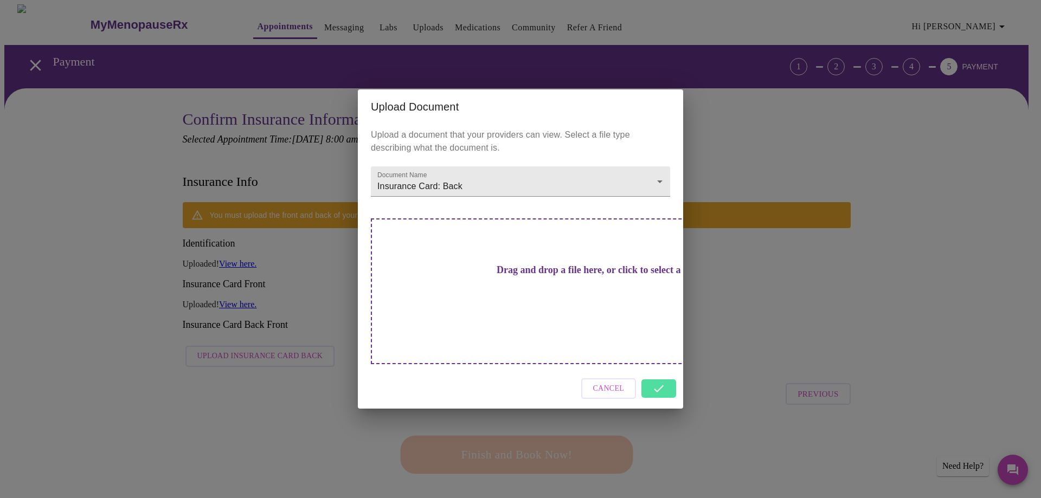
click at [652, 369] on div "Cancel" at bounding box center [520, 389] width 325 height 41
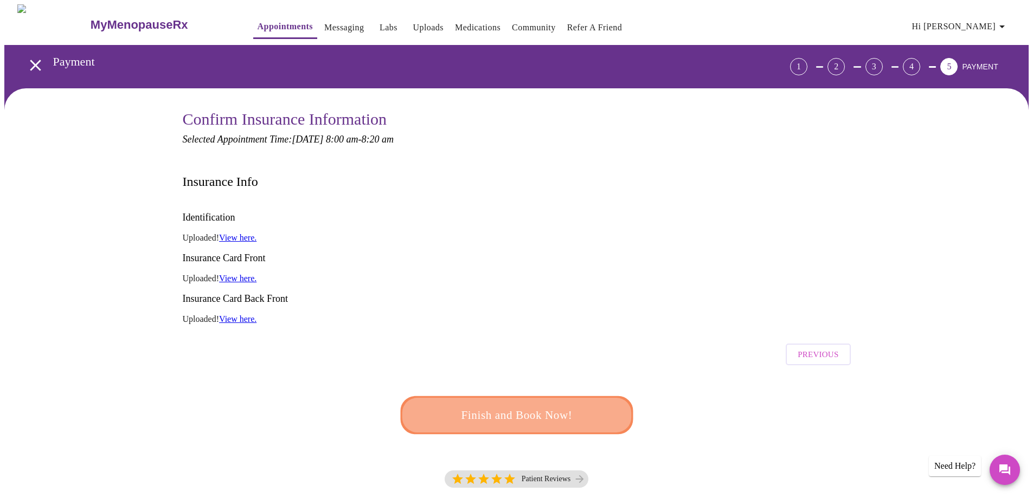
click at [556, 405] on span "Finish and Book Now!" at bounding box center [517, 415] width 202 height 20
